Goal: Information Seeking & Learning: Understand process/instructions

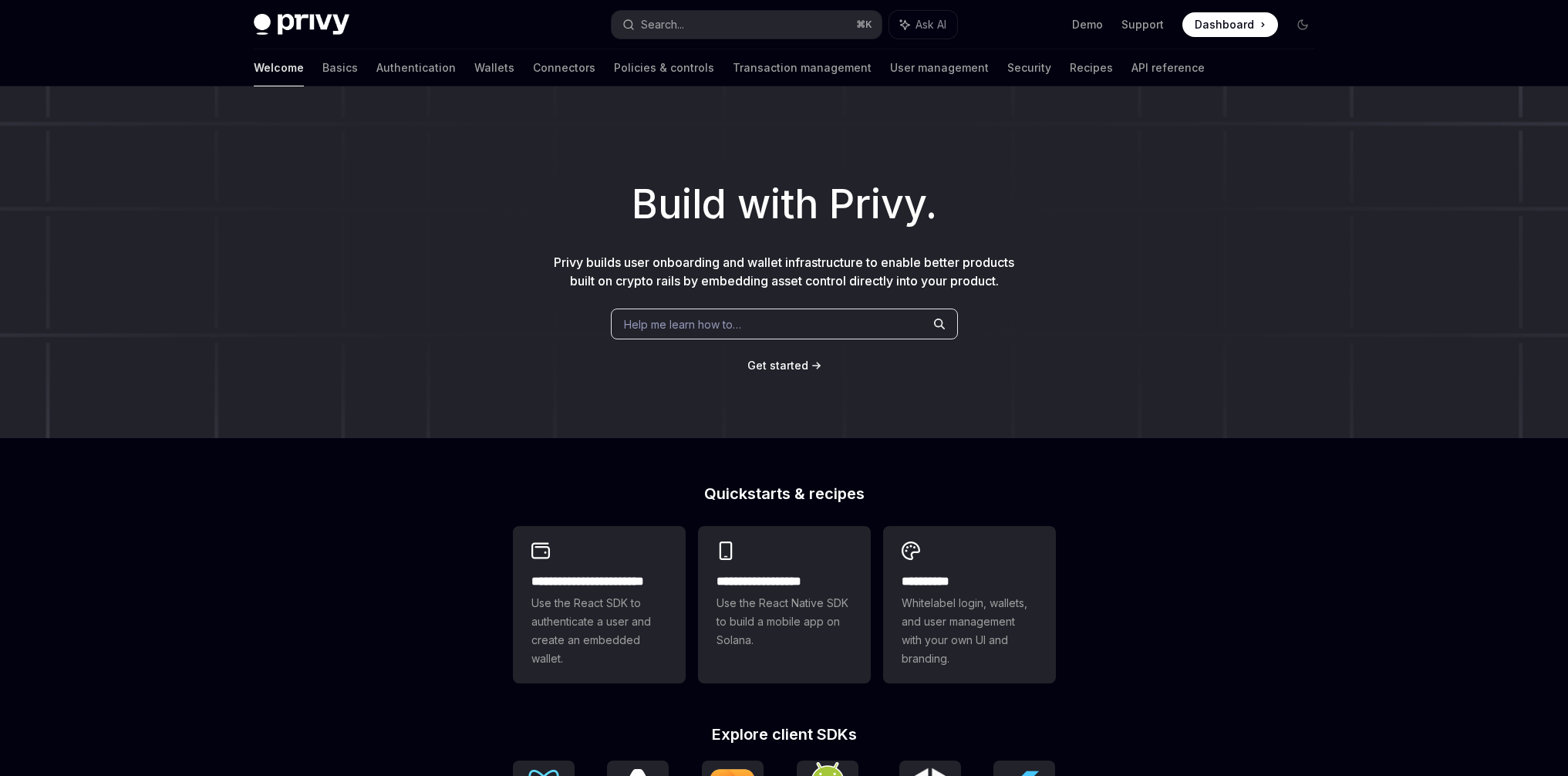
click at [1231, 23] on span "Dashboard" at bounding box center [1224, 24] width 59 height 15
click at [322, 71] on link "Basics" at bounding box center [340, 67] width 36 height 37
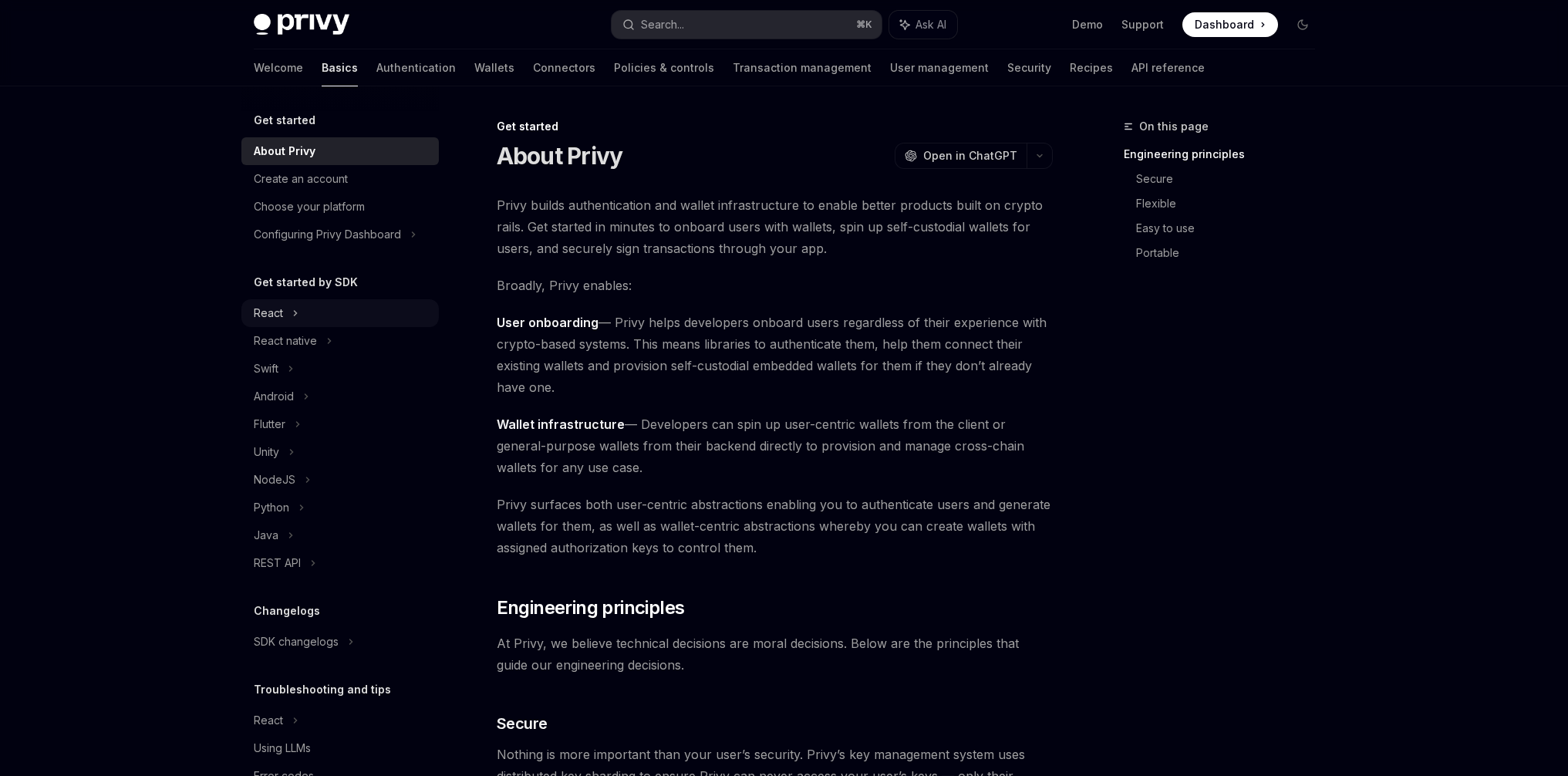
click at [296, 319] on icon at bounding box center [296, 312] width 6 height 18
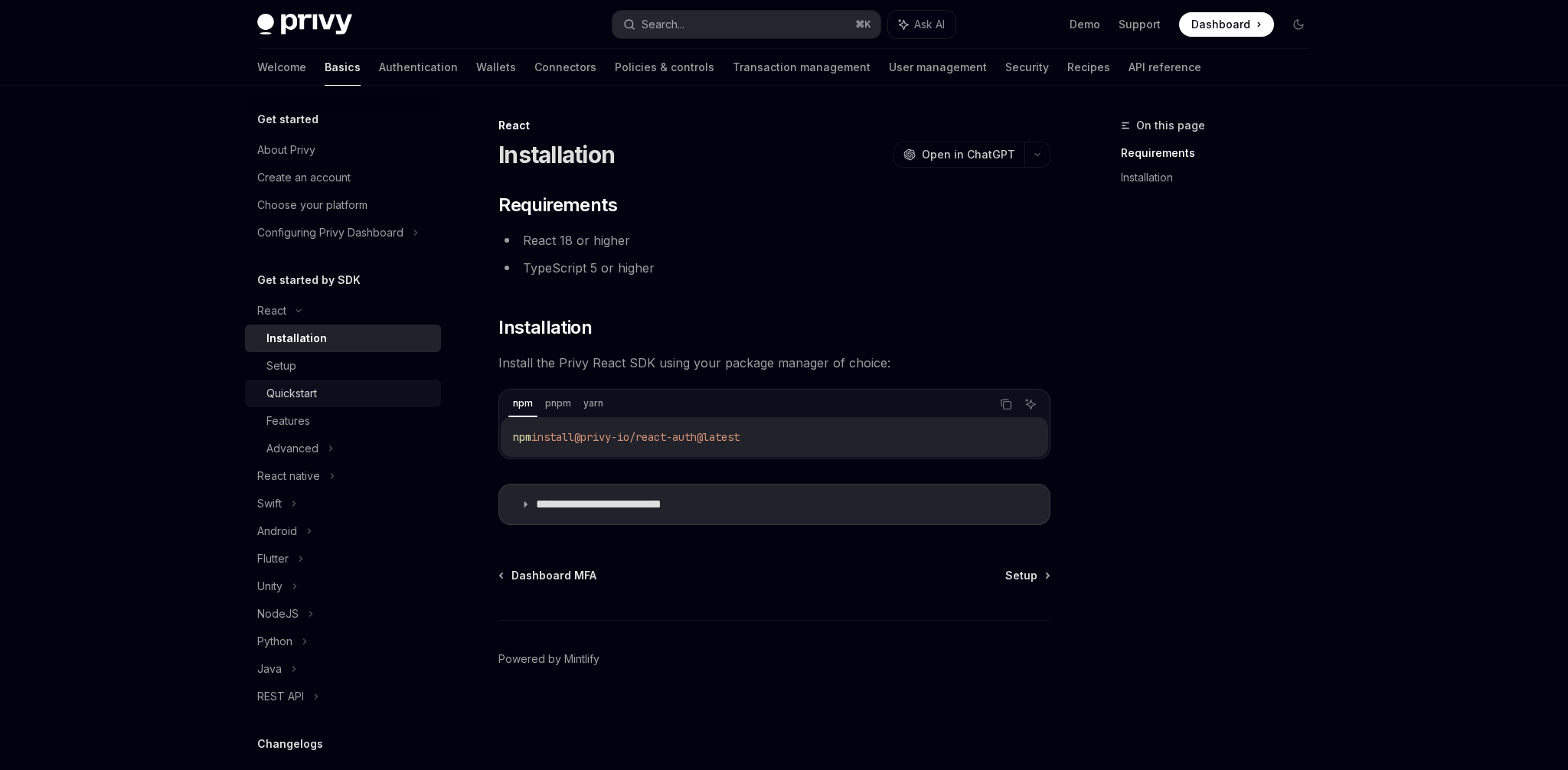
click at [312, 392] on div "Quickstart" at bounding box center [292, 393] width 50 height 18
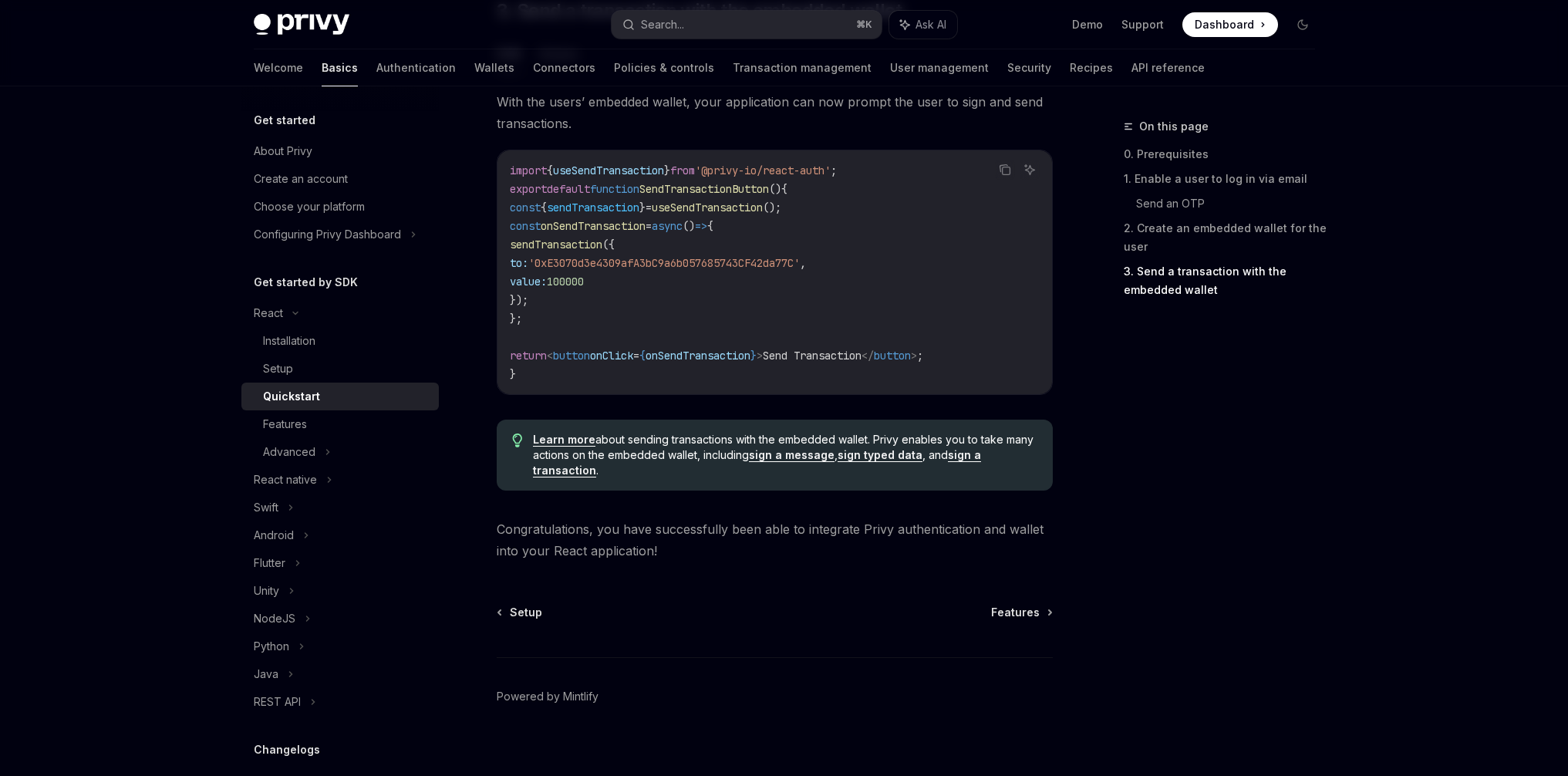
scroll to position [1462, 0]
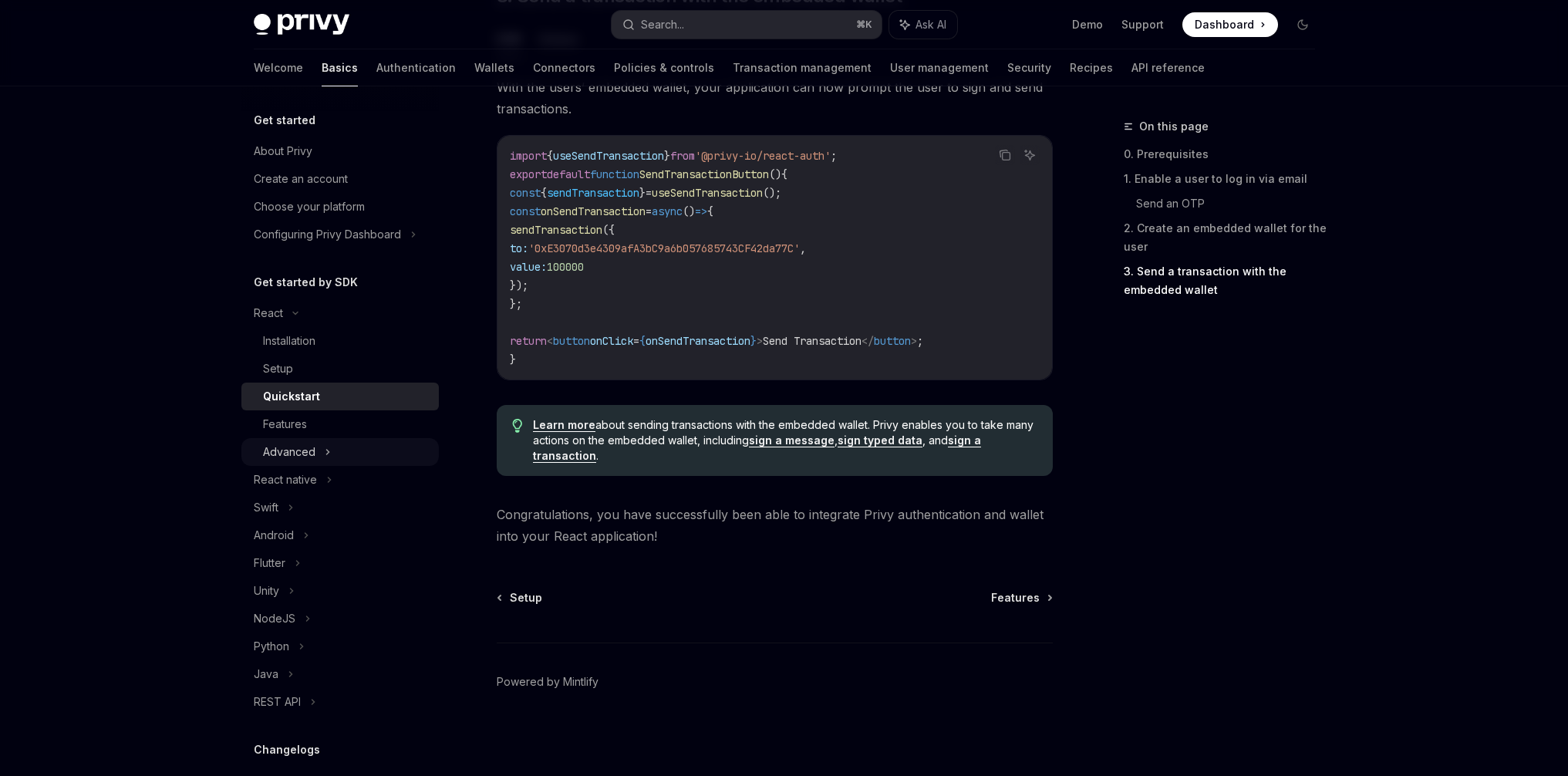
click at [315, 454] on div "Advanced" at bounding box center [340, 452] width 197 height 28
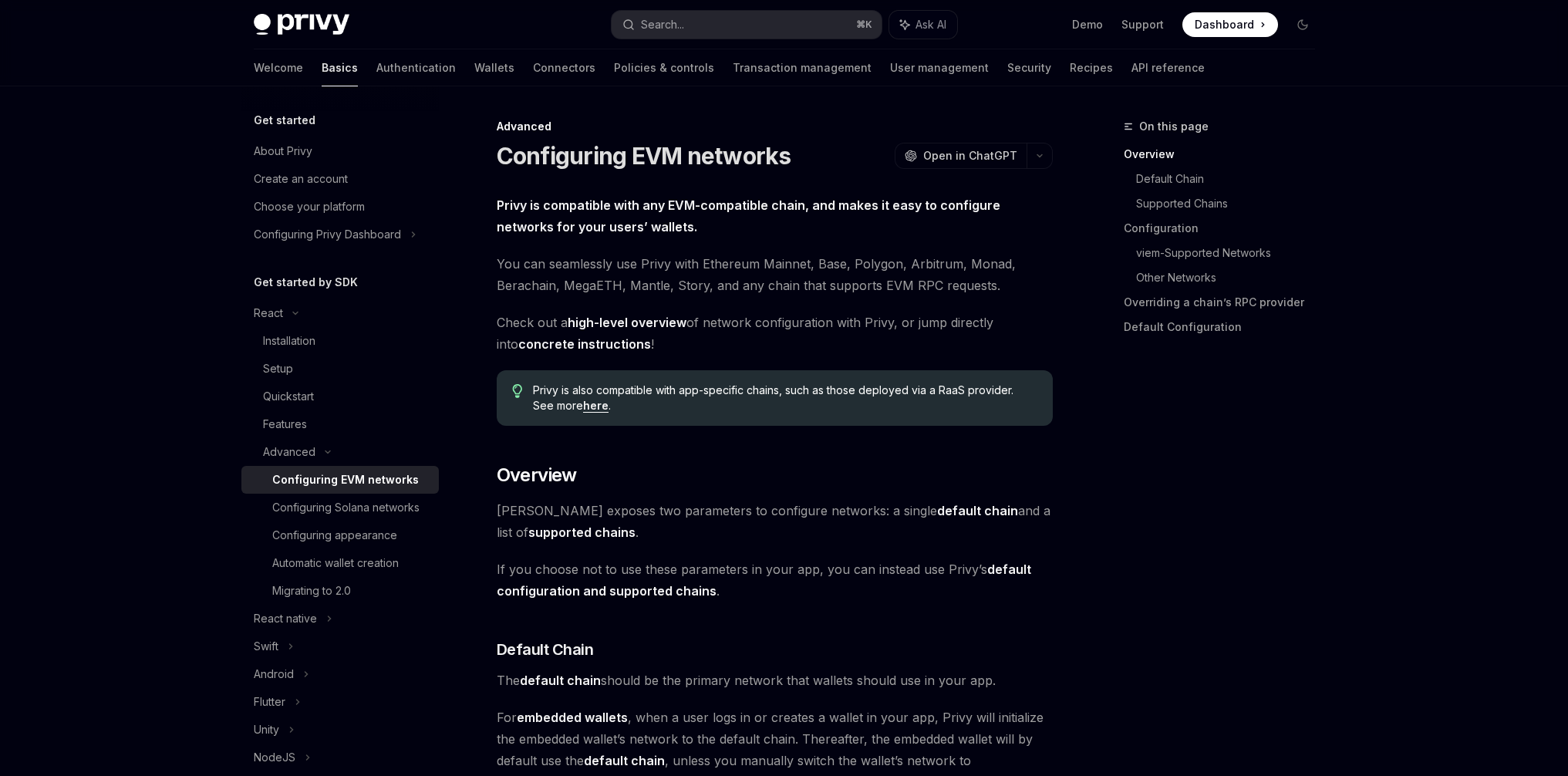
click at [349, 484] on div "Configuring EVM networks" at bounding box center [345, 480] width 147 height 18
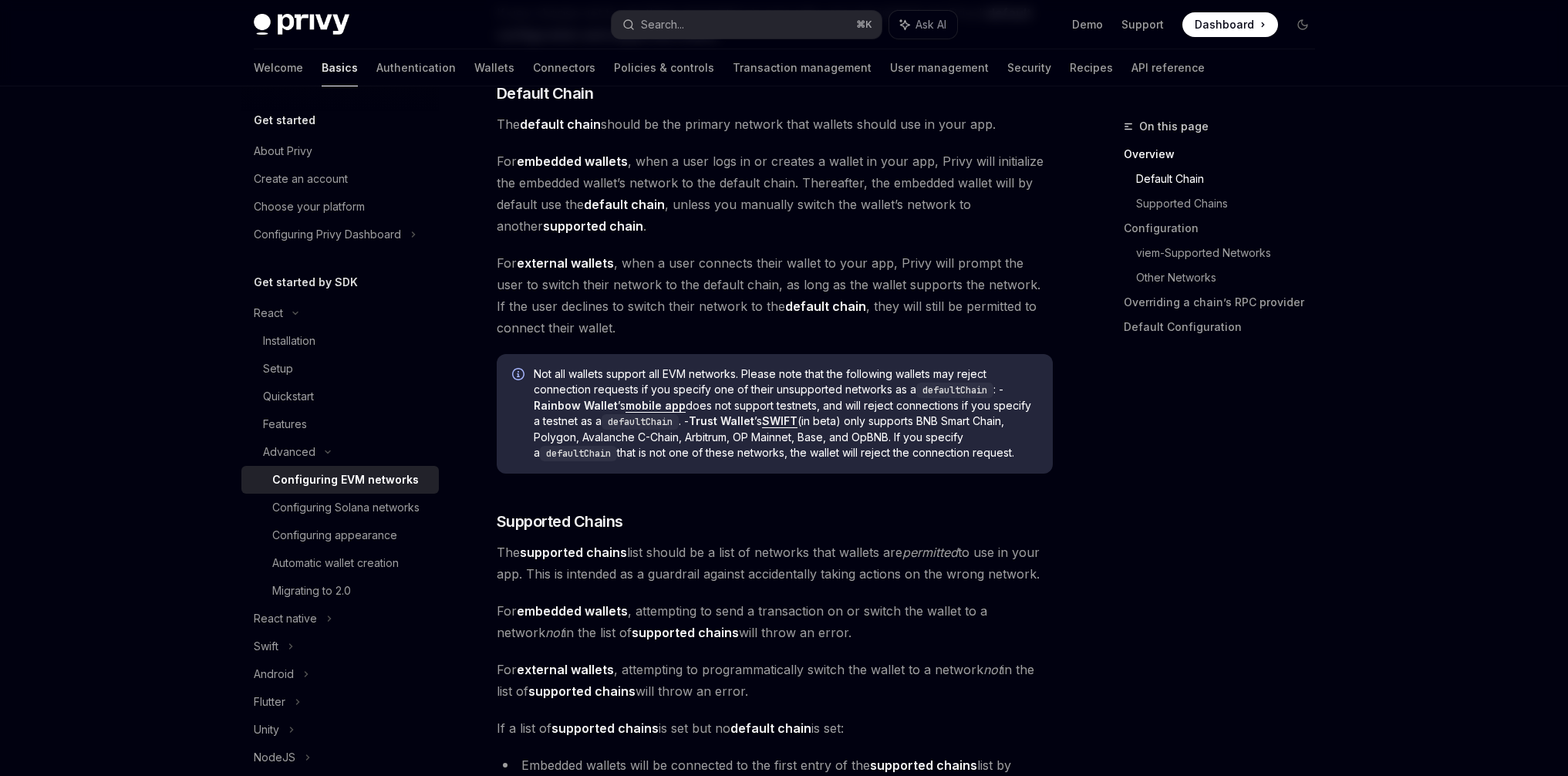
scroll to position [569, 0]
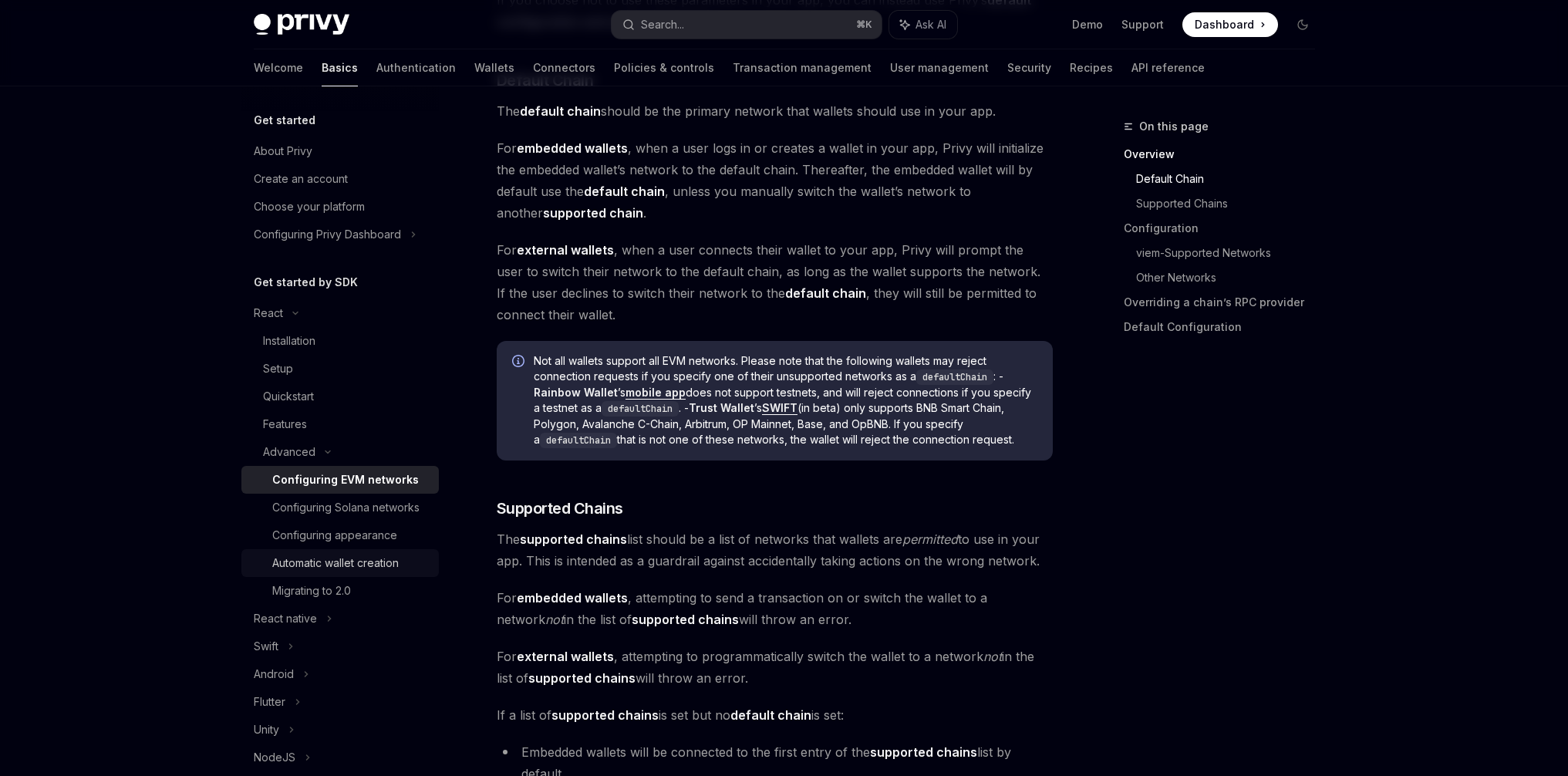
click at [316, 572] on div "Automatic wallet creation" at bounding box center [336, 563] width 127 height 18
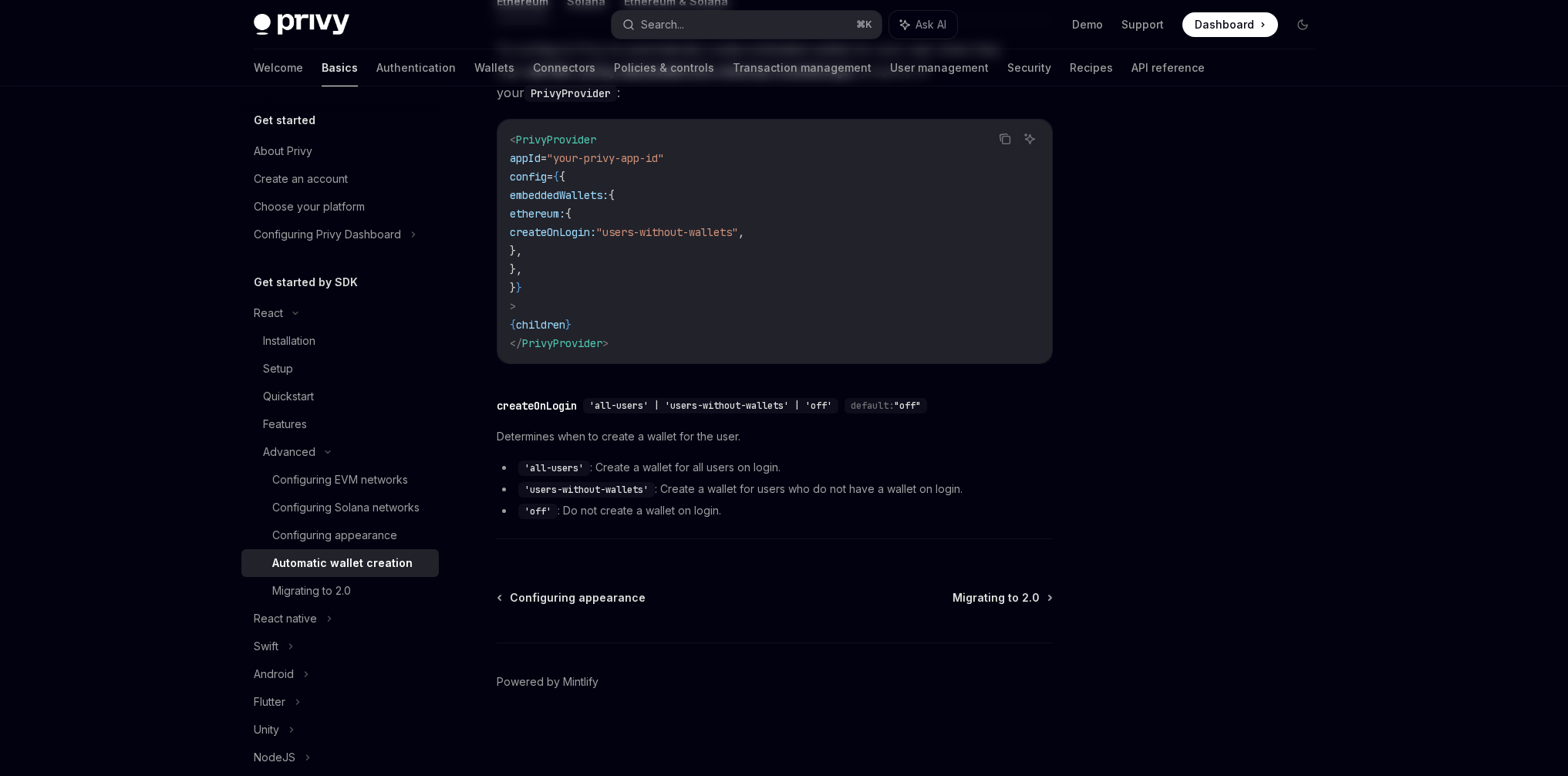
type textarea "*"
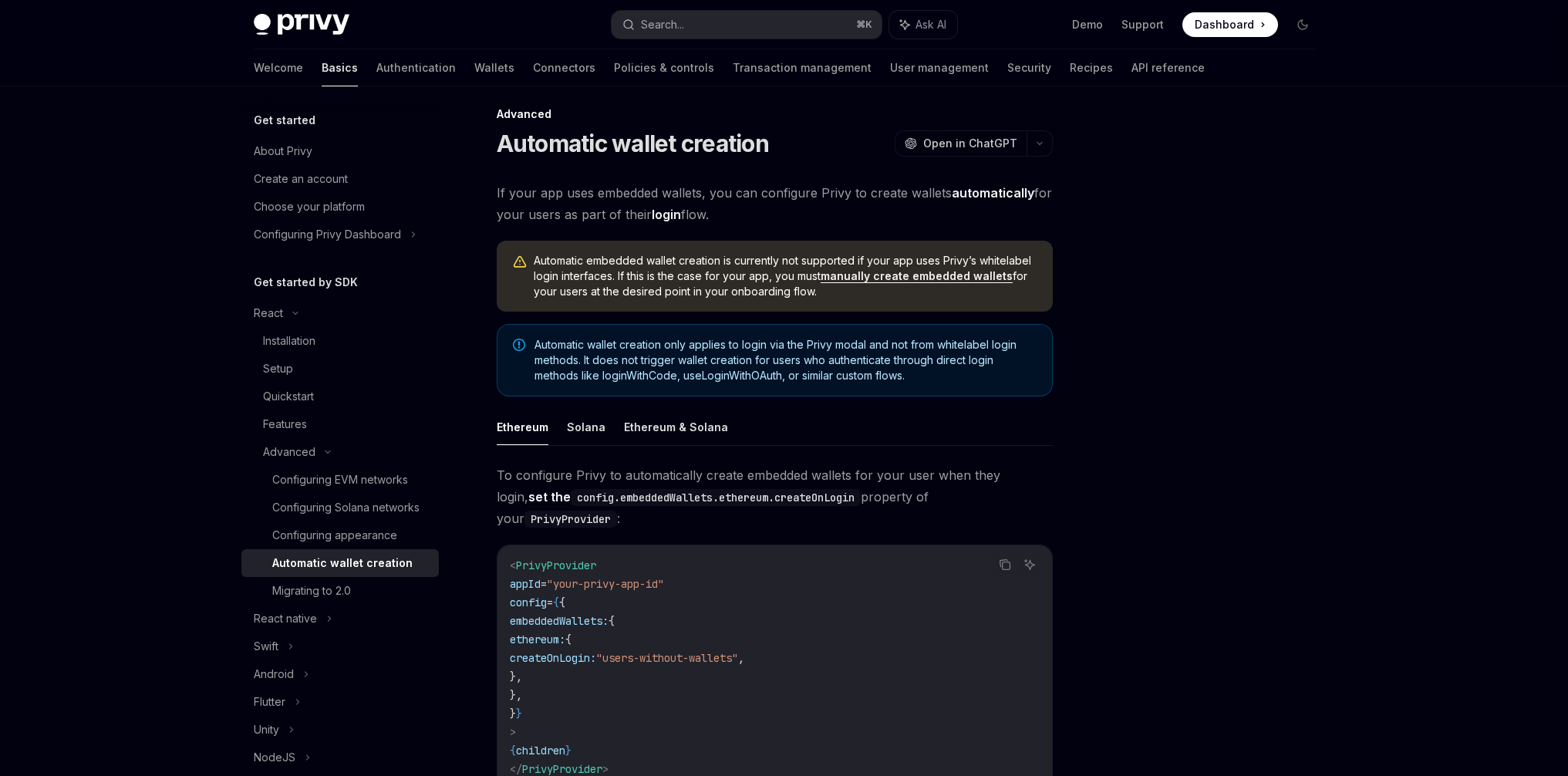
scroll to position [275, 0]
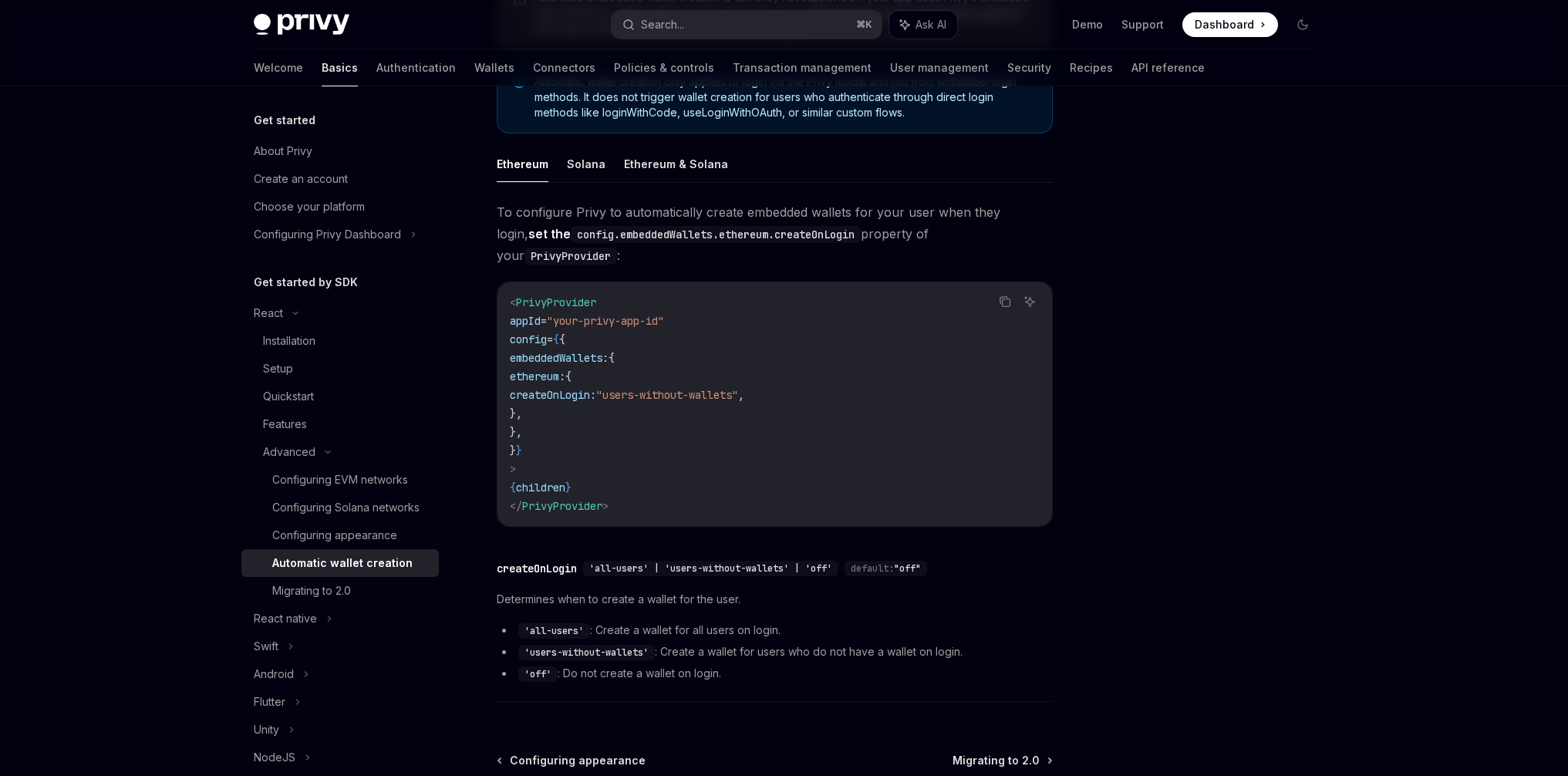
click at [596, 388] on span "createOnLogin:" at bounding box center [552, 396] width 86 height 14
click at [738, 388] on span ""users-without-wallets"" at bounding box center [666, 396] width 142 height 14
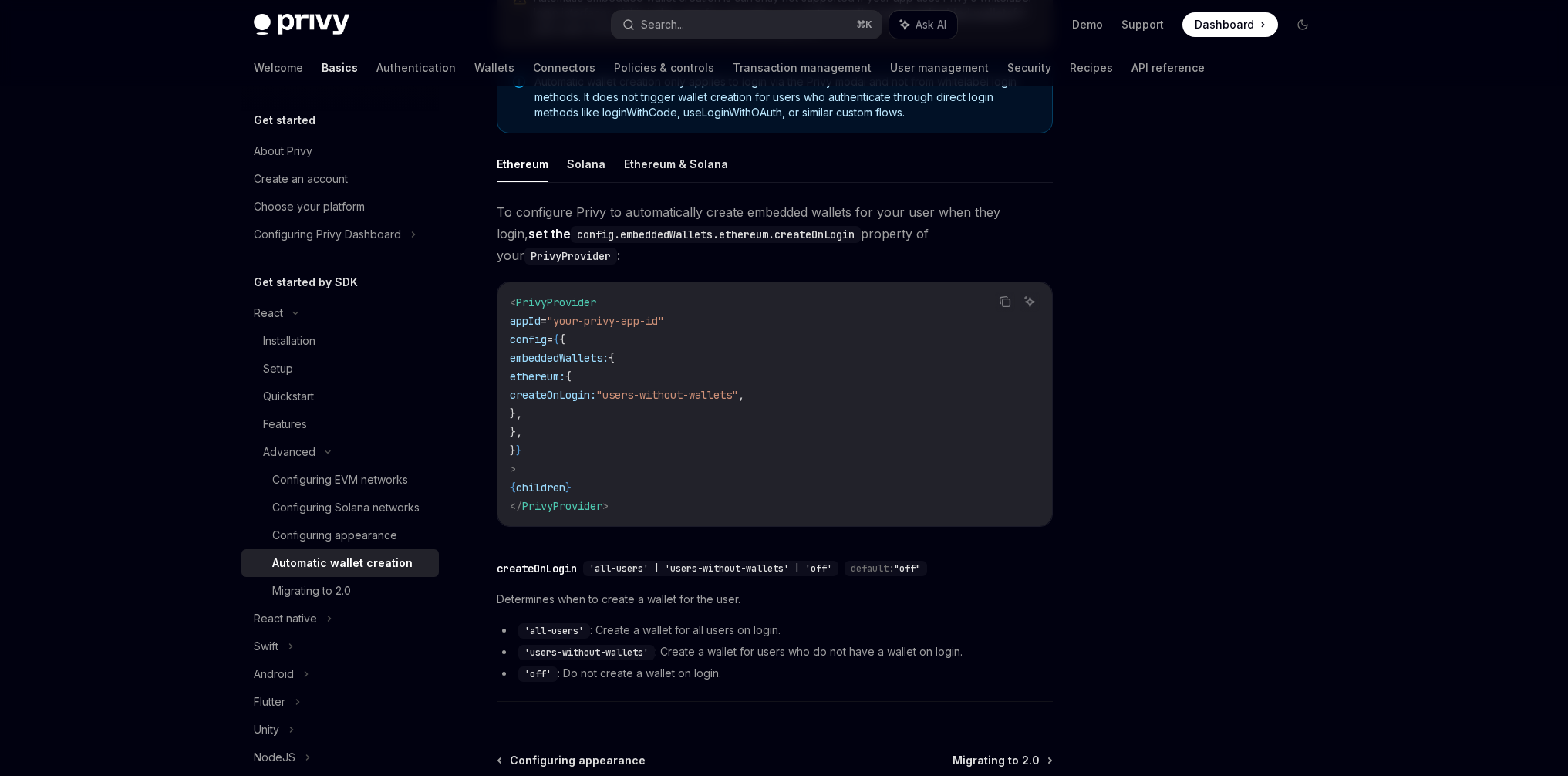
click at [738, 388] on span ""users-without-wallets"" at bounding box center [666, 396] width 142 height 14
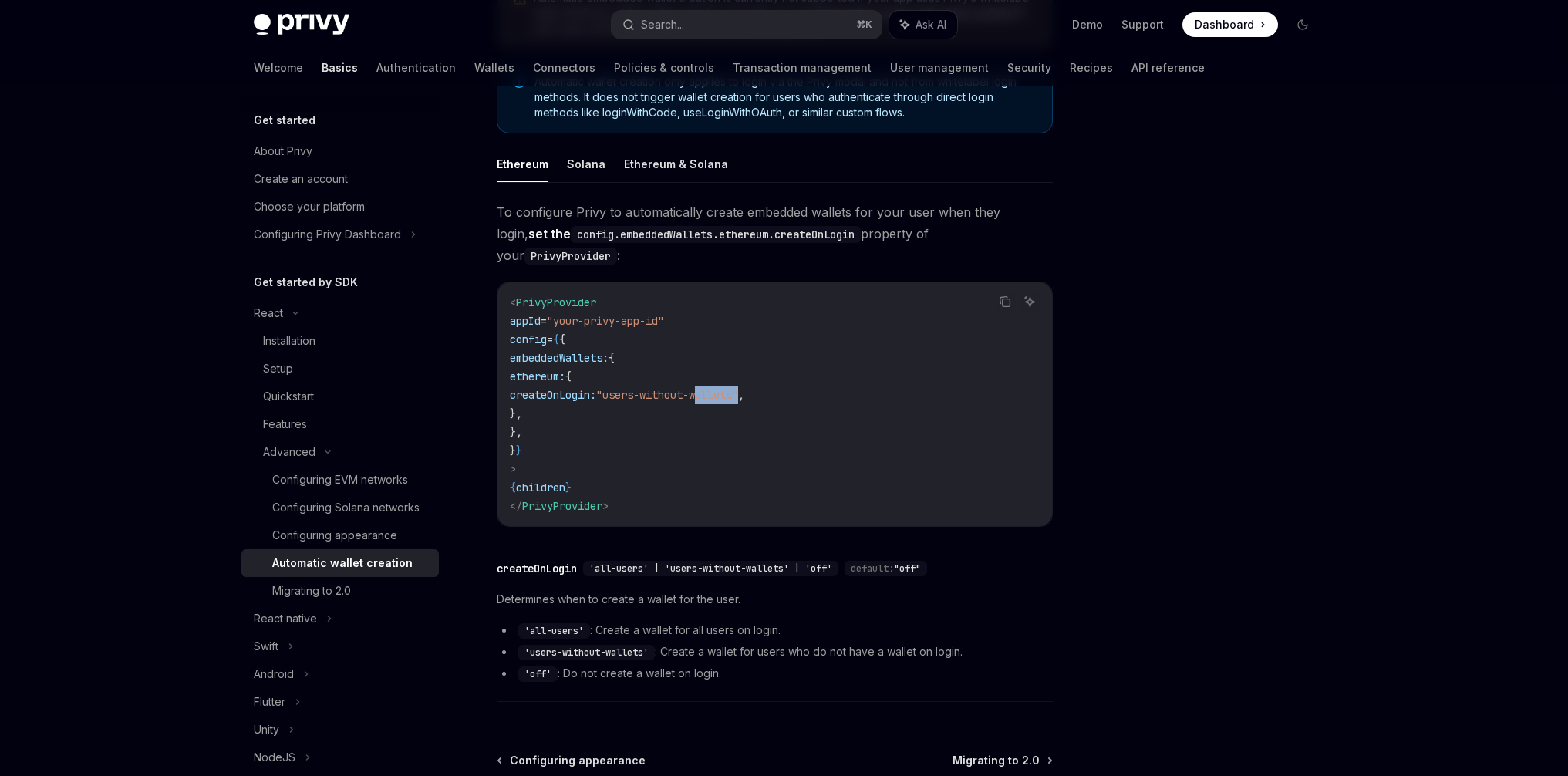
click at [738, 388] on span ""users-without-wallets"" at bounding box center [666, 396] width 142 height 14
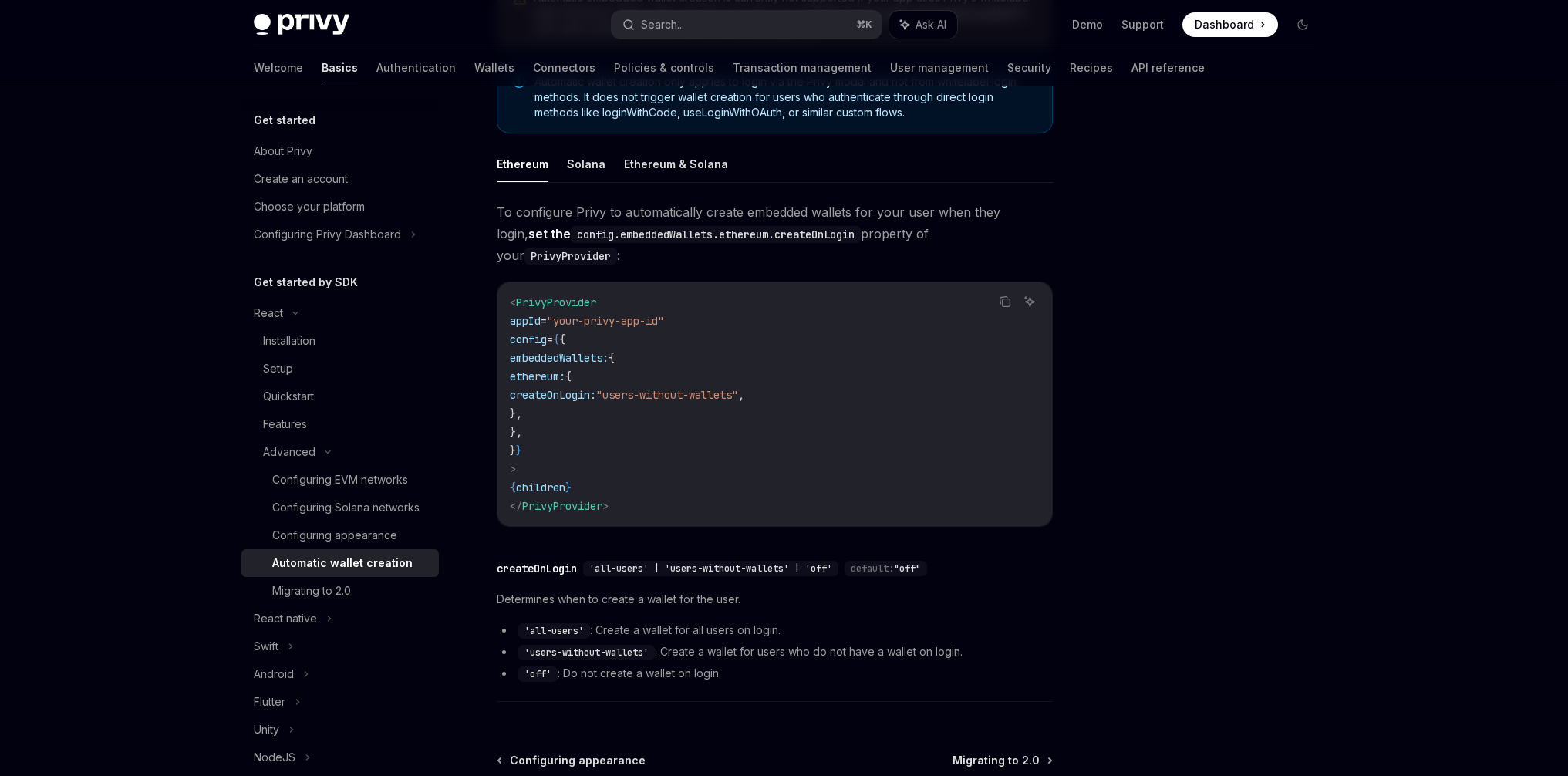
click at [738, 388] on span ""users-without-wallets"" at bounding box center [666, 396] width 142 height 14
click at [888, 365] on code "< PrivyProvider appId = "your-privy-app-id" config = { { embeddedWallets: { eth…" at bounding box center [774, 404] width 530 height 222
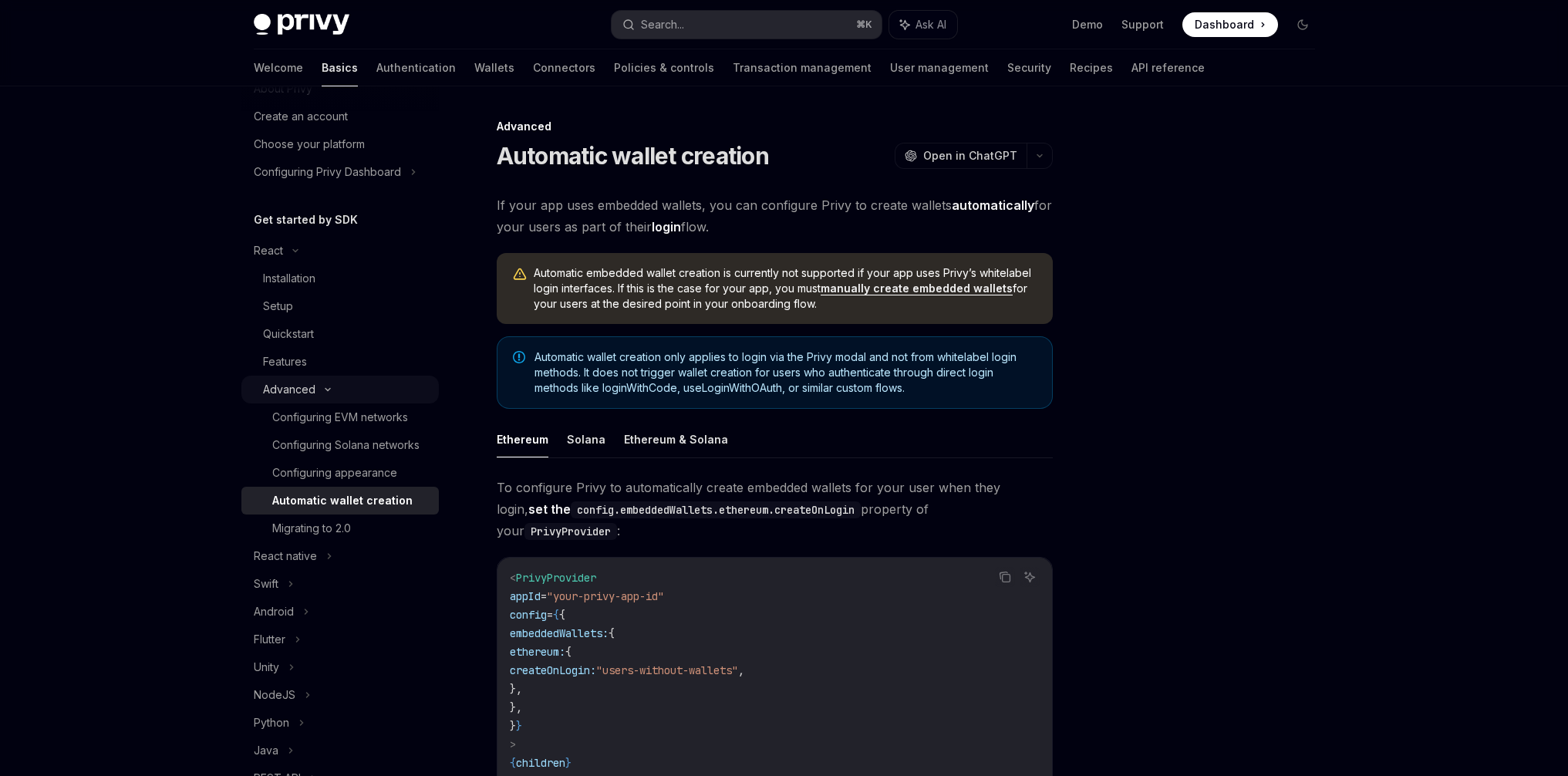
scroll to position [0, 0]
